Goal: Task Accomplishment & Management: Use online tool/utility

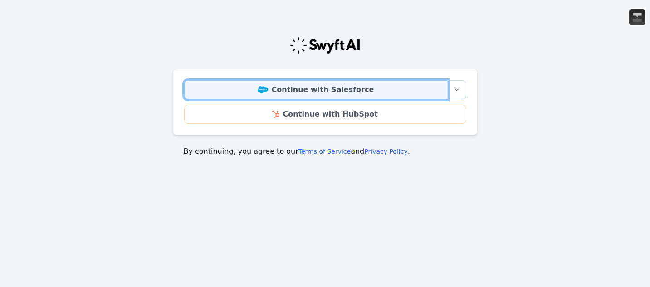
click at [331, 95] on link "Continue with Salesforce" at bounding box center [316, 89] width 264 height 19
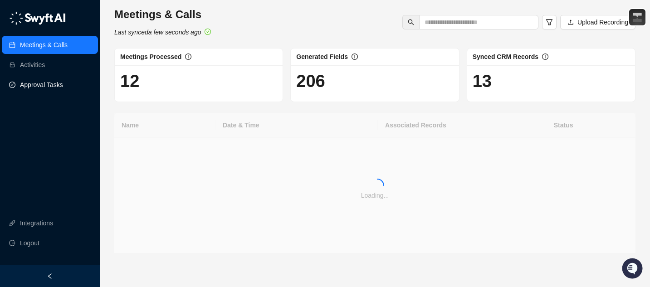
click at [53, 83] on link "Approval Tasks" at bounding box center [41, 85] width 43 height 18
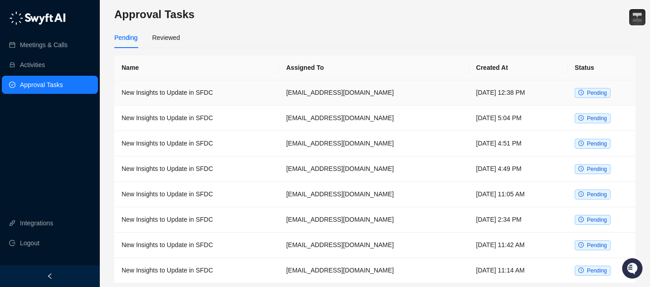
click at [176, 97] on td "New Insights to Update in SFDC" at bounding box center [196, 92] width 165 height 25
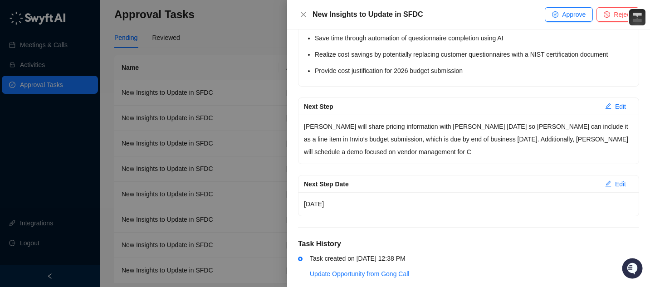
scroll to position [1564, 0]
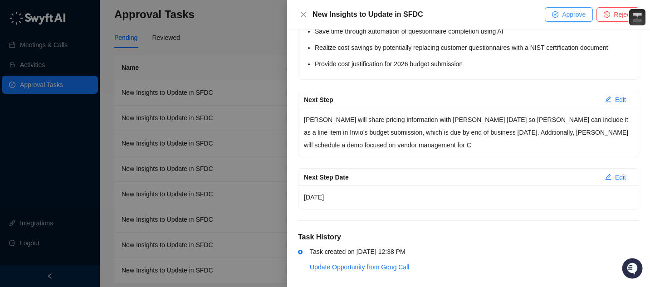
click at [557, 13] on button "Approve" at bounding box center [569, 14] width 48 height 15
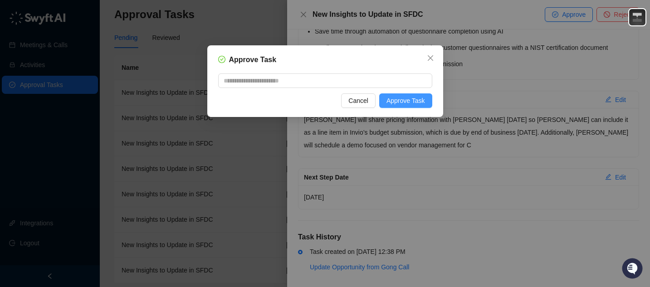
click at [409, 98] on span "Approve Task" at bounding box center [405, 101] width 39 height 10
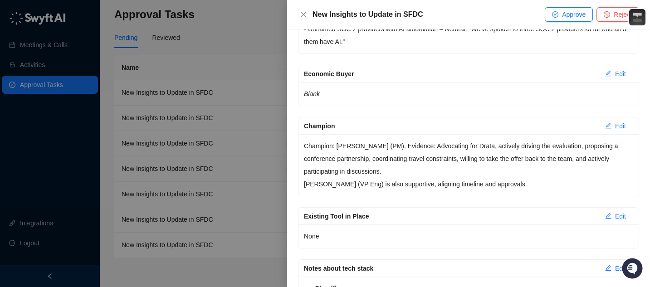
scroll to position [193, 0]
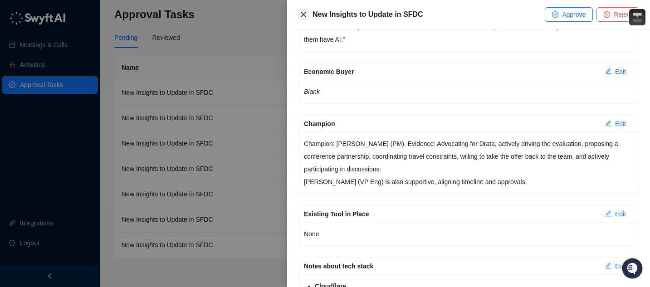
click at [298, 13] on button "Close" at bounding box center [303, 14] width 11 height 11
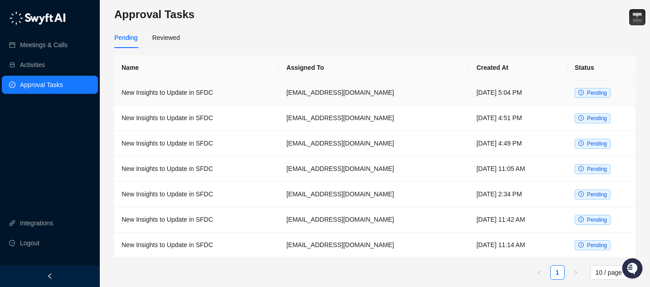
click at [267, 94] on td "New Insights to Update in SFDC" at bounding box center [196, 92] width 165 height 25
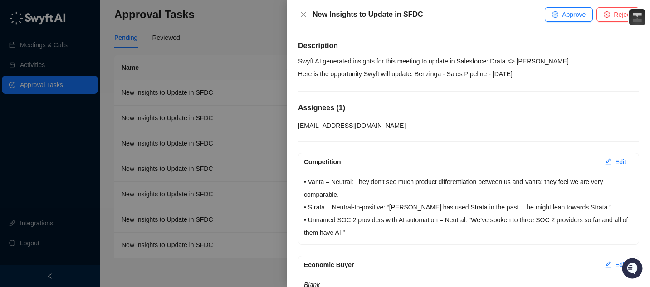
drag, startPoint x: 236, startPoint y: 90, endPoint x: 241, endPoint y: 93, distance: 5.7
click at [236, 90] on div at bounding box center [325, 143] width 650 height 287
